Goal: Task Accomplishment & Management: Manage account settings

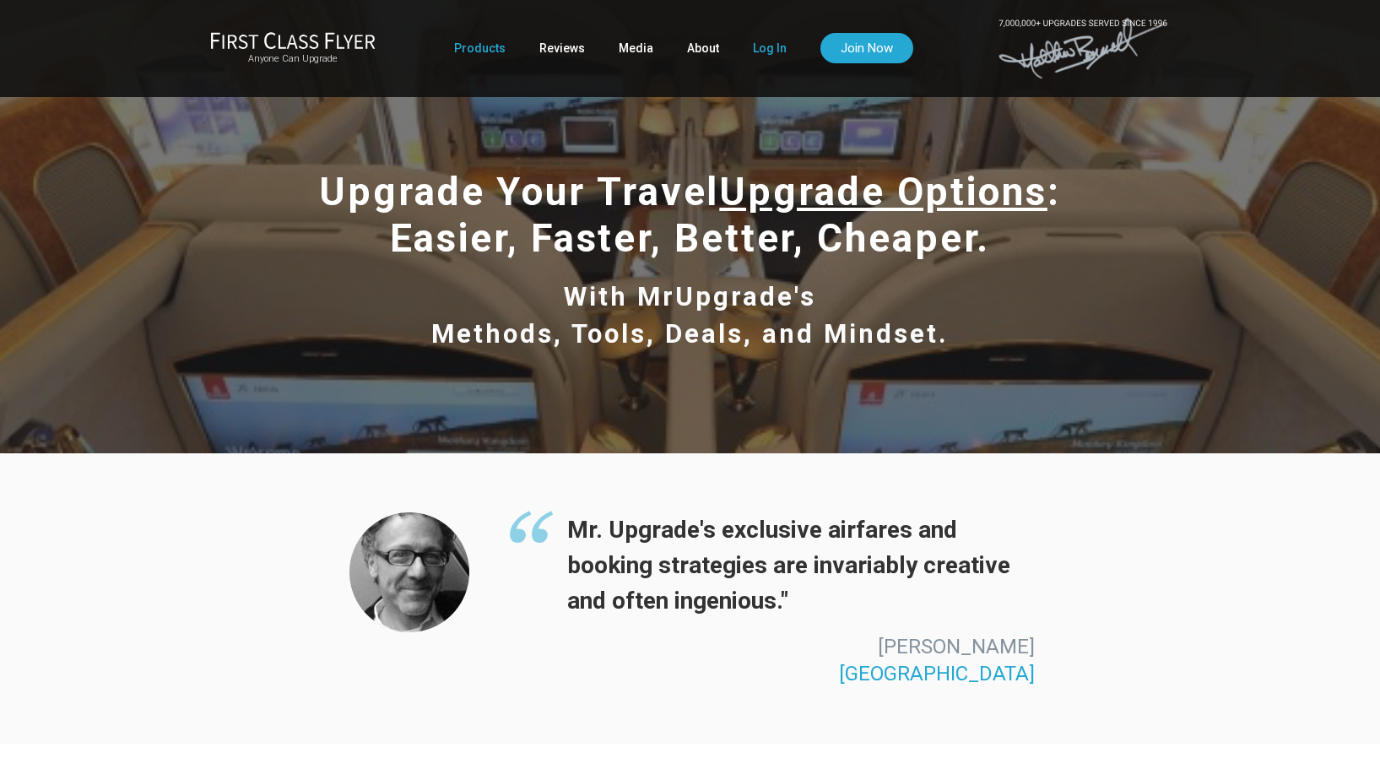
click at [767, 46] on link "Log In" at bounding box center [770, 48] width 34 height 30
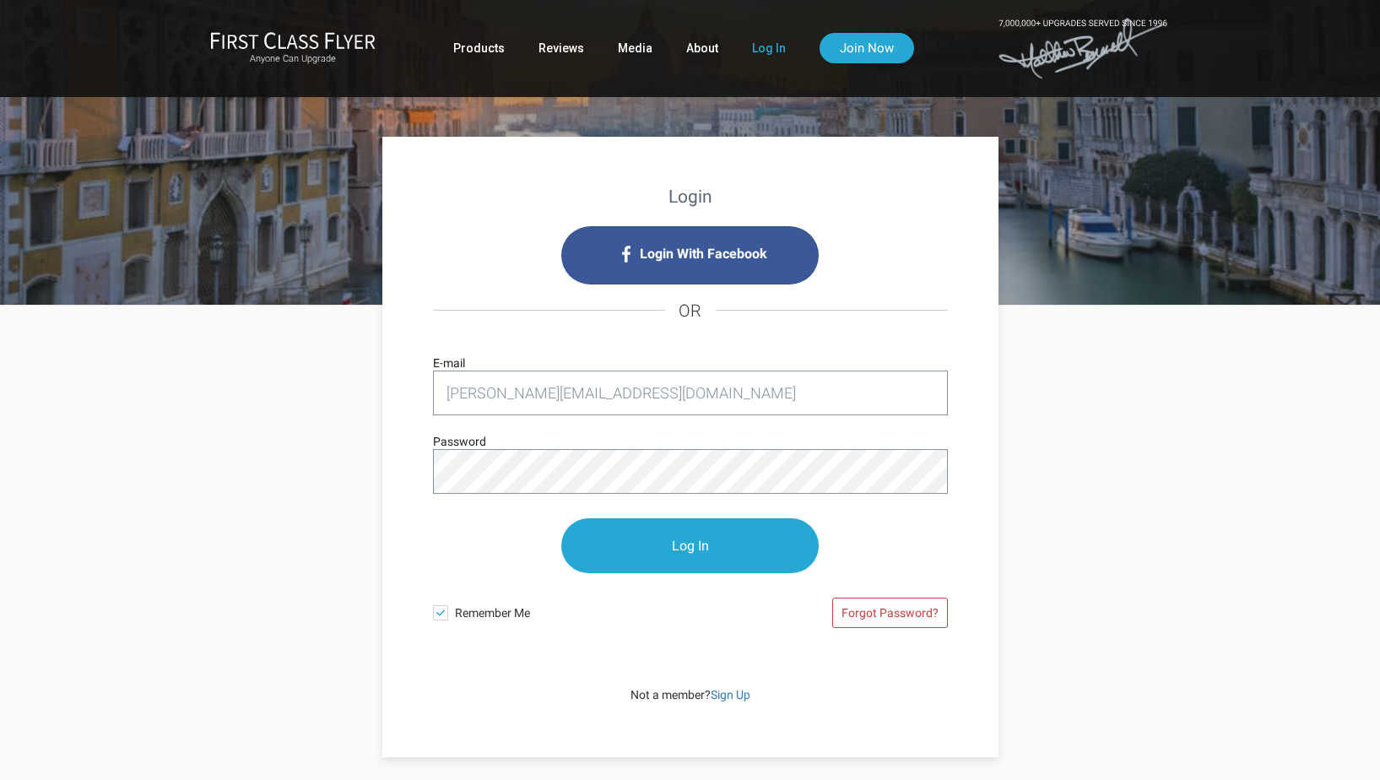
type input "[EMAIL_ADDRESS][DOMAIN_NAME]"
click at [689, 545] on input "Log In" at bounding box center [689, 545] width 257 height 55
click at [680, 541] on input "Log In" at bounding box center [689, 545] width 257 height 55
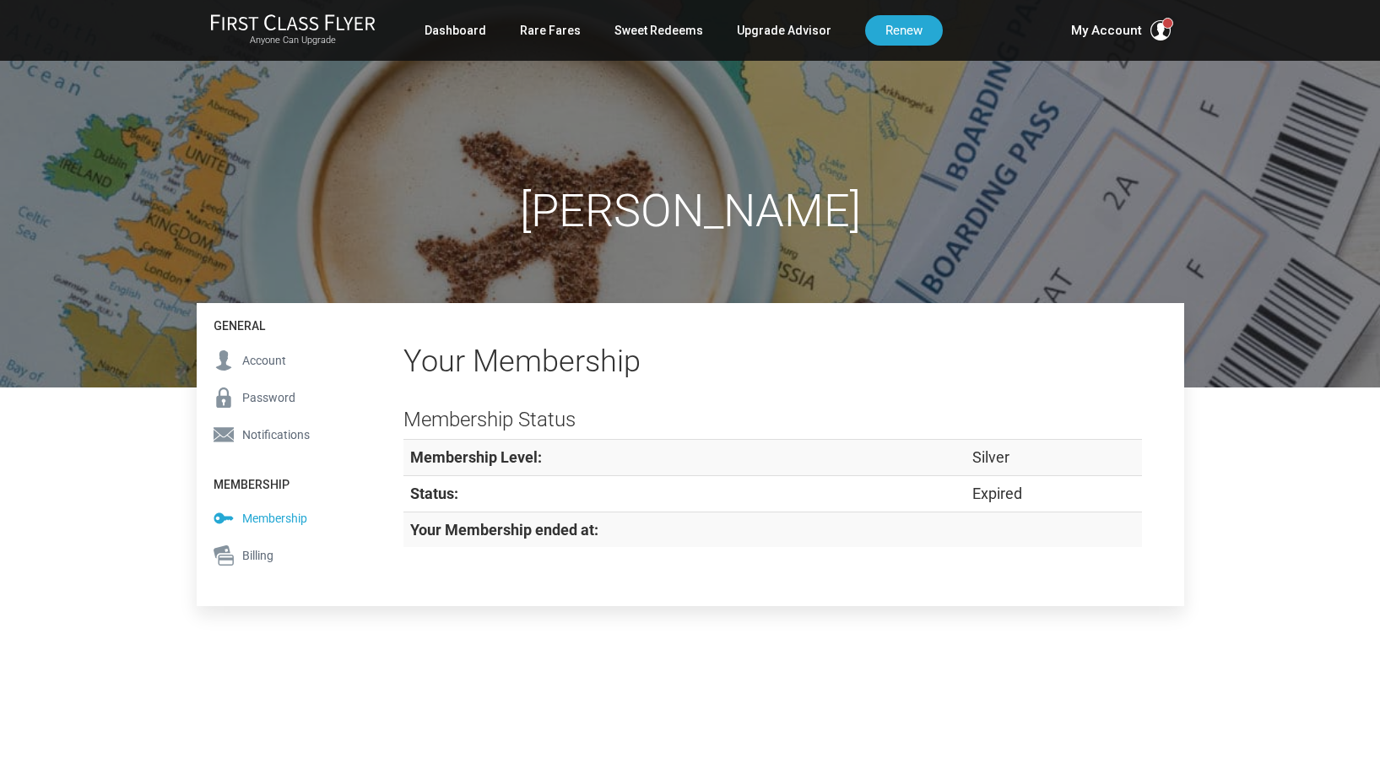
click at [292, 396] on span "Password" at bounding box center [268, 397] width 53 height 19
click at [269, 360] on span "Account" at bounding box center [264, 360] width 44 height 19
click at [269, 359] on span "Account" at bounding box center [264, 360] width 44 height 19
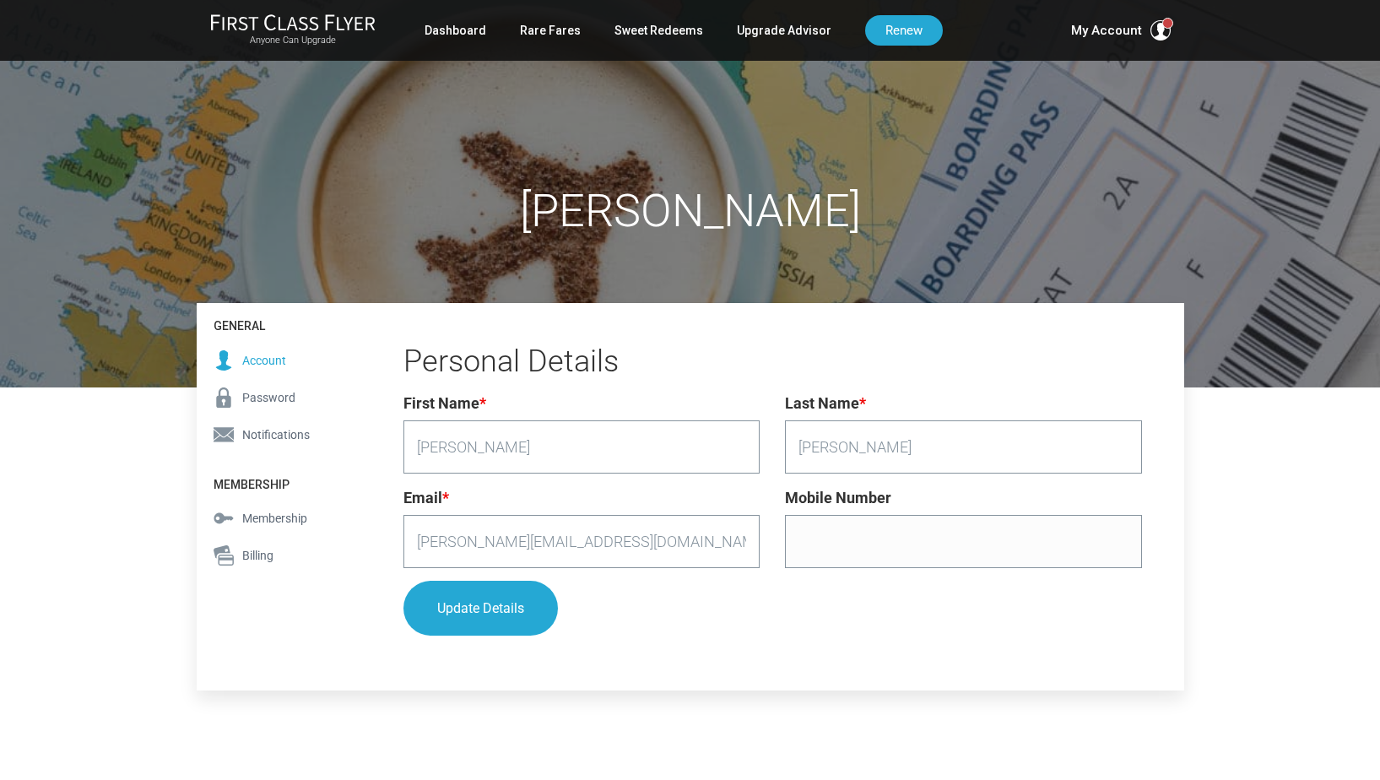
click at [257, 397] on span "Password" at bounding box center [268, 397] width 53 height 19
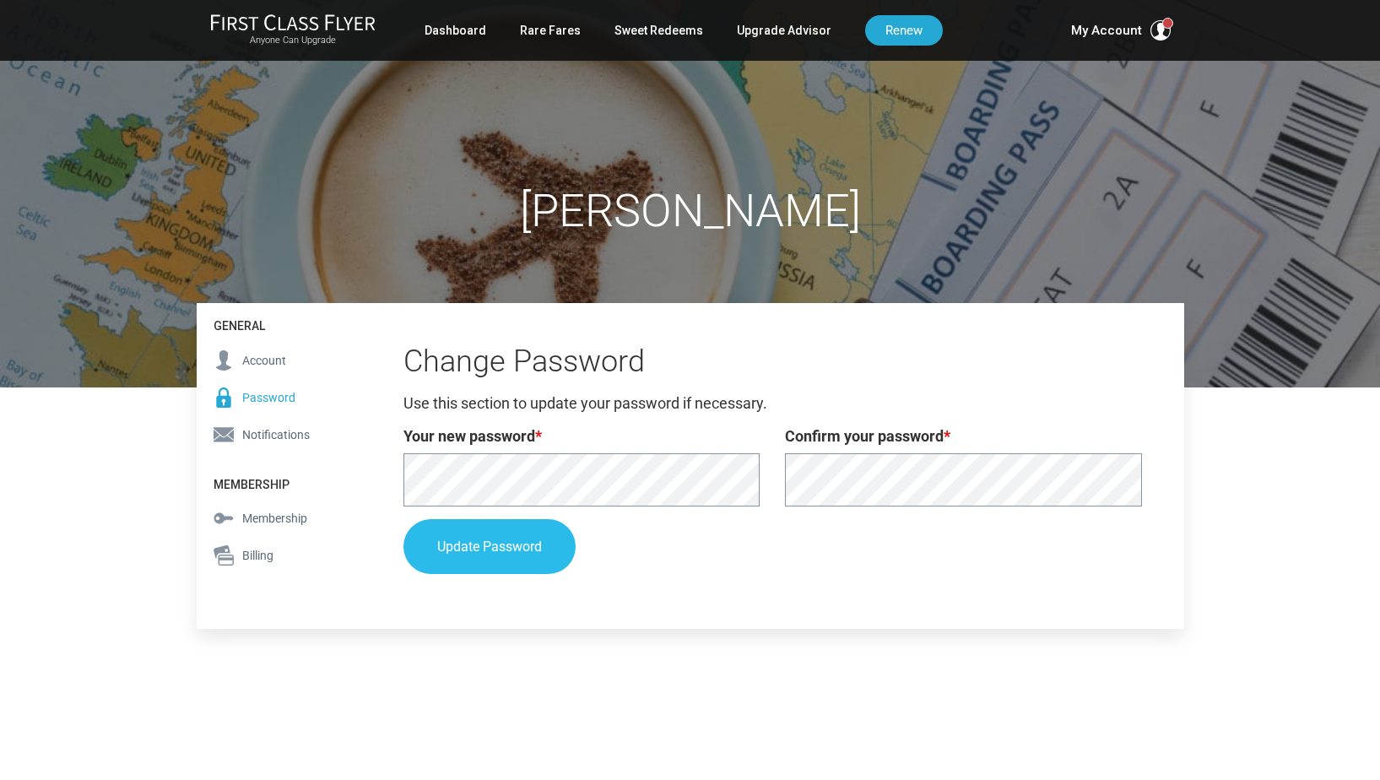
click at [511, 547] on button "Update Password" at bounding box center [489, 546] width 172 height 55
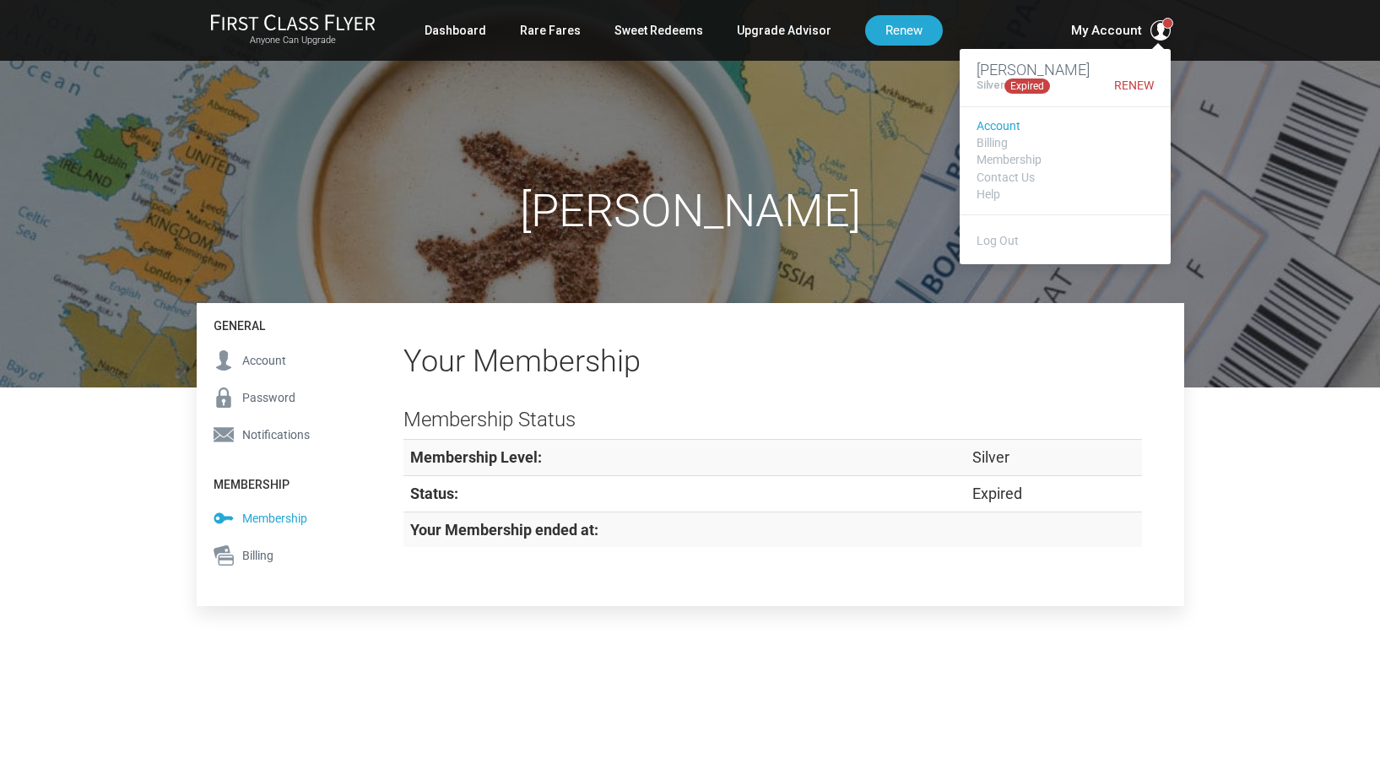
click at [1017, 128] on link "Account" at bounding box center [1064, 126] width 177 height 13
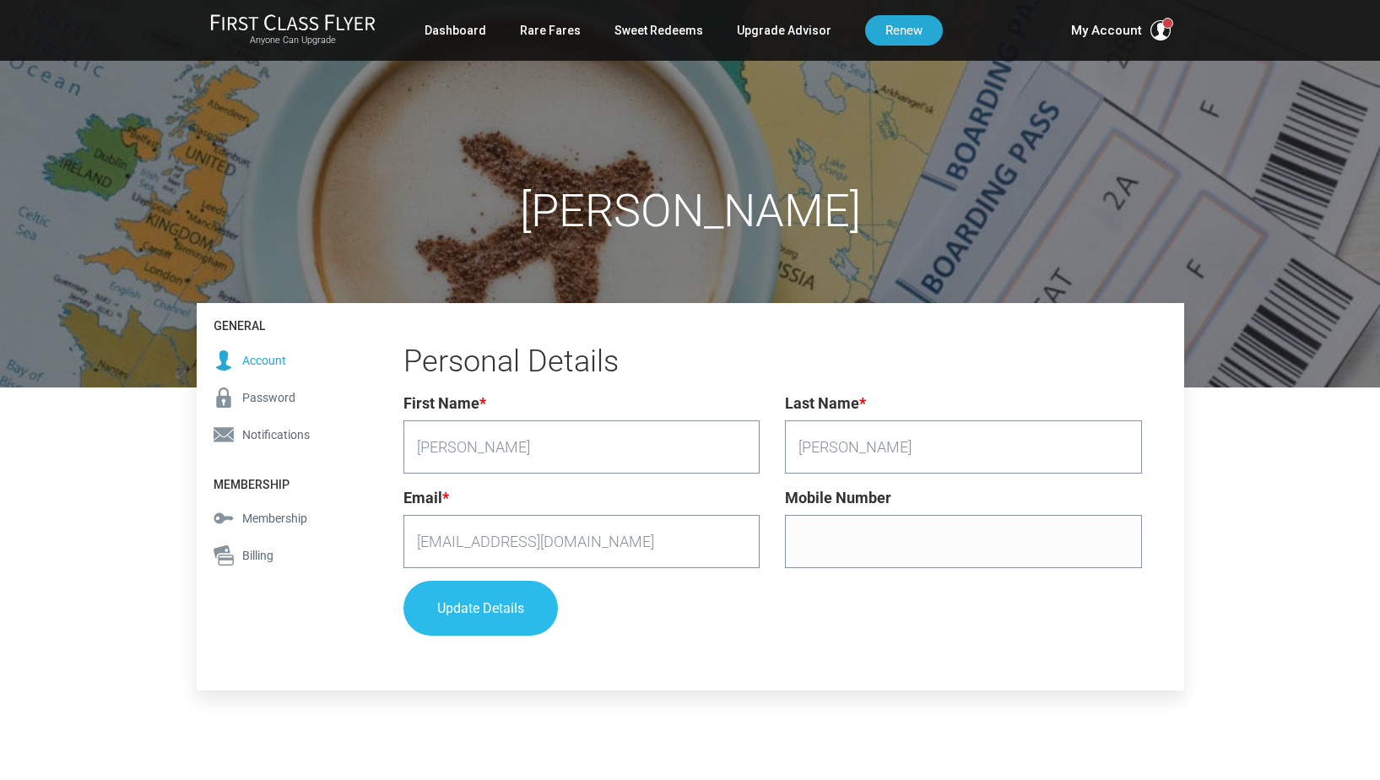
click at [494, 606] on button "Update Details" at bounding box center [480, 608] width 154 height 55
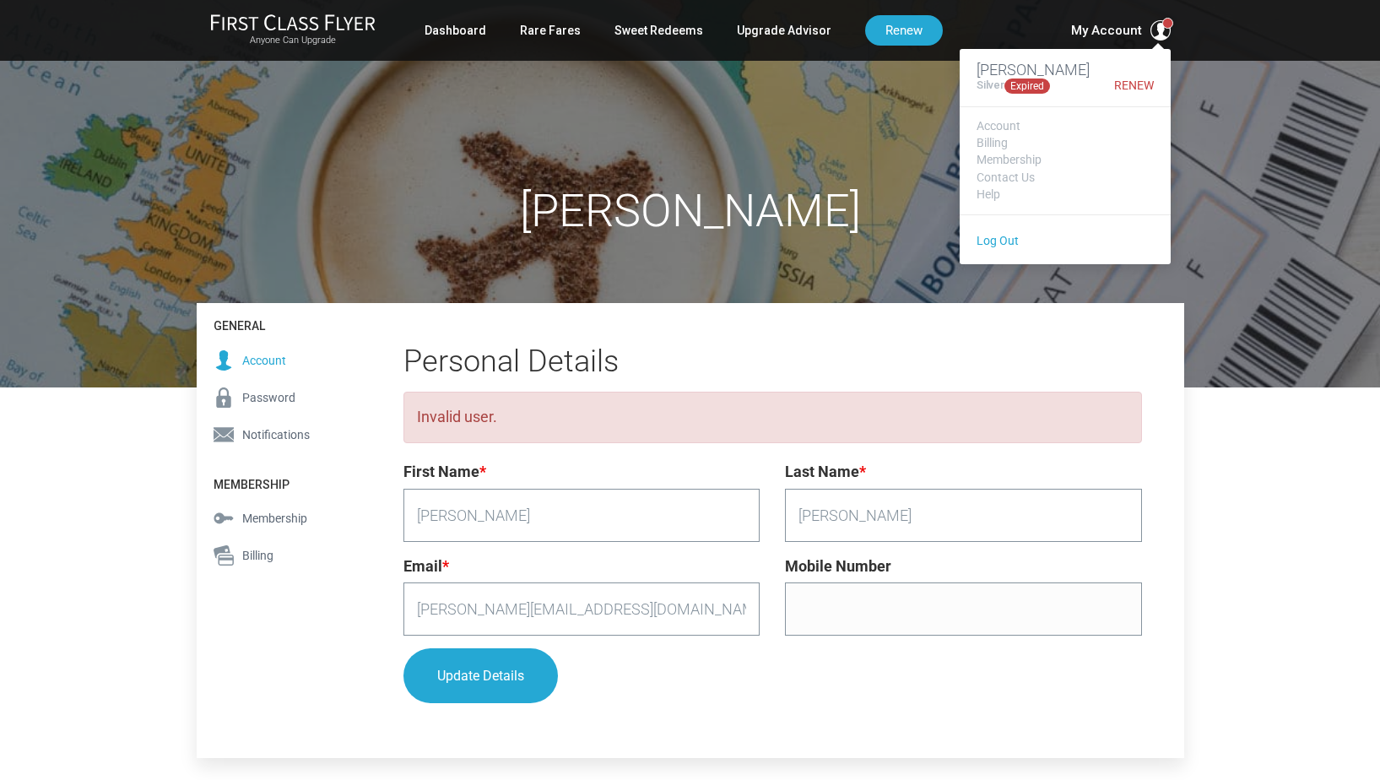
click at [1000, 243] on link "Log Out" at bounding box center [997, 241] width 42 height 14
